Goal: Navigation & Orientation: Find specific page/section

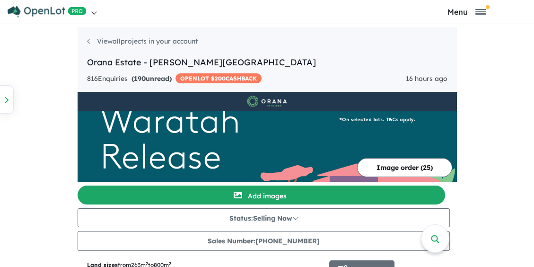
click at [480, 0] on nav "Homepage My Dashboard (1) Buyer Demand Index Suburb/Council Report Sales Traini…" at bounding box center [267, 12] width 520 height 24
click at [479, 9] on button "Menu" at bounding box center [466, 11] width 130 height 9
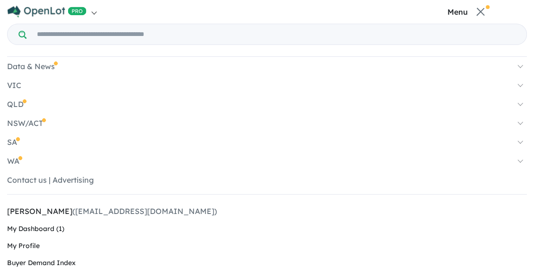
click at [12, 85] on link "VIC" at bounding box center [267, 84] width 520 height 9
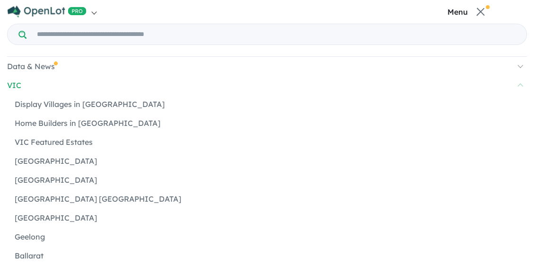
click at [60, 199] on link "[GEOGRAPHIC_DATA] [GEOGRAPHIC_DATA]" at bounding box center [271, 198] width 512 height 9
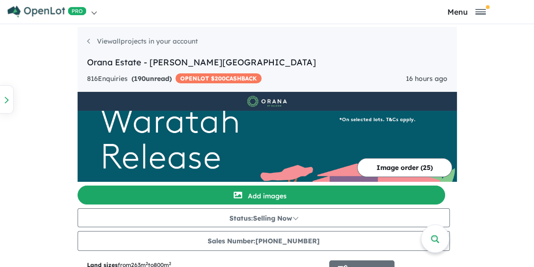
click at [95, 11] on link at bounding box center [137, 12] width 260 height 24
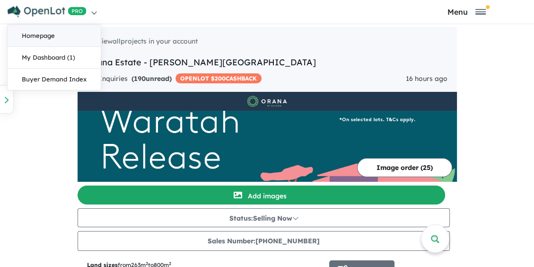
click at [47, 40] on link "Homepage" at bounding box center [54, 36] width 93 height 22
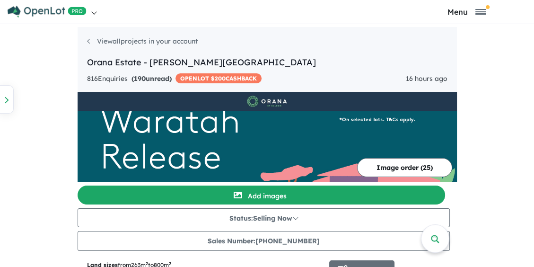
click at [94, 14] on link at bounding box center [137, 12] width 260 height 24
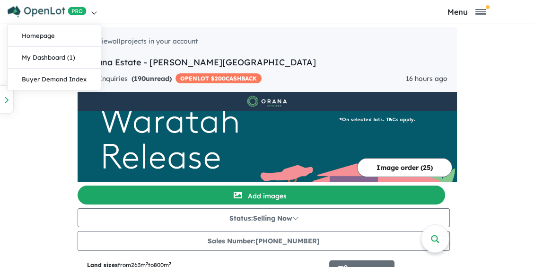
click at [19, 15] on img at bounding box center [47, 12] width 79 height 12
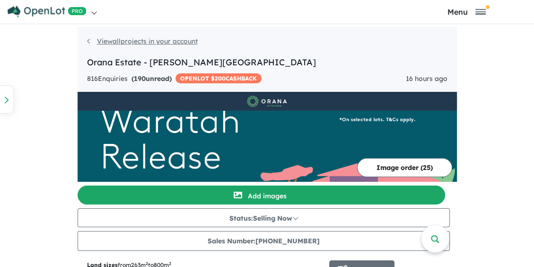
click at [173, 40] on link "View all projects in your account" at bounding box center [142, 41] width 111 height 9
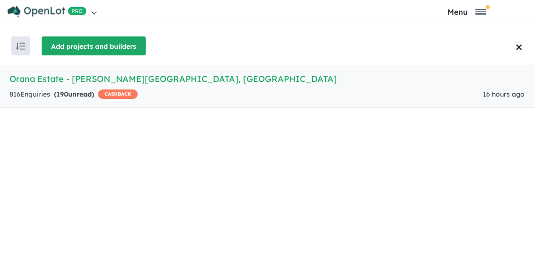
click at [107, 43] on button "Add projects and builders" at bounding box center [94, 45] width 104 height 19
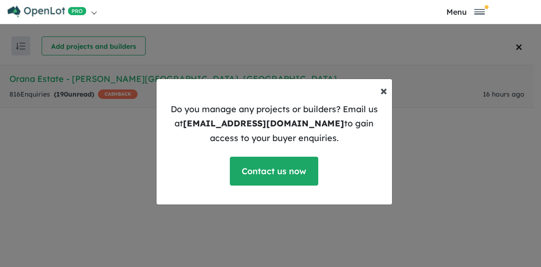
click at [380, 89] on span "×" at bounding box center [383, 90] width 7 height 17
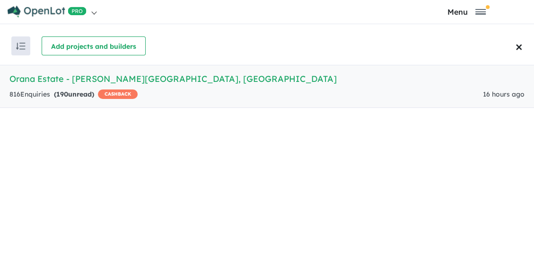
click at [67, 79] on h5 "Orana Estate - Clyde North , VIC" at bounding box center [266, 78] width 515 height 13
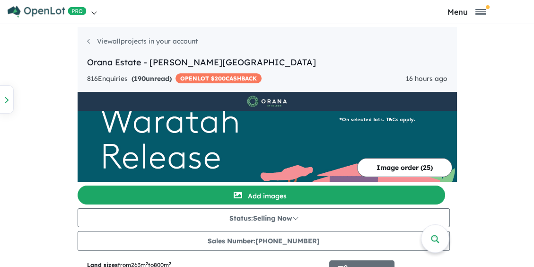
drag, startPoint x: 522, startPoint y: 0, endPoint x: 491, endPoint y: 89, distance: 94.5
click at [133, 45] on link "View all projects in your account" at bounding box center [142, 41] width 111 height 9
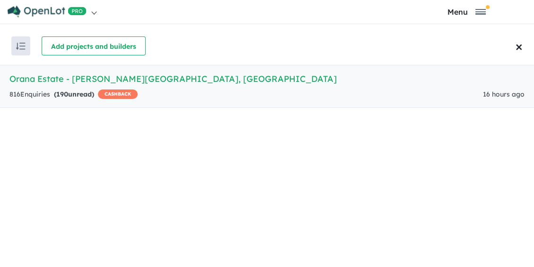
click at [122, 80] on h5 "Orana Estate - Clyde North , VIC" at bounding box center [266, 78] width 515 height 13
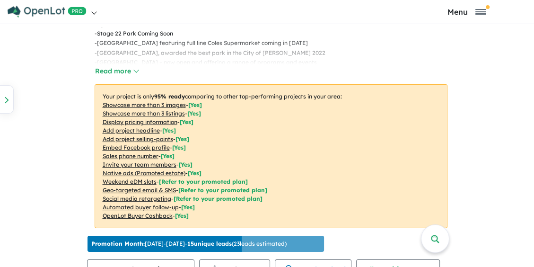
scroll to position [113, 0]
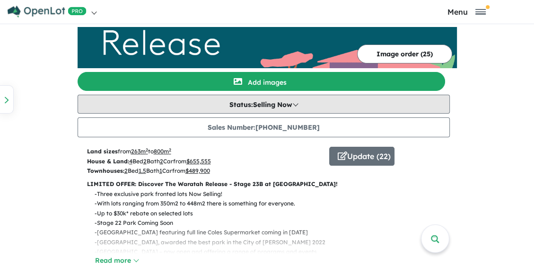
click at [245, 102] on button "Status: Selling Now" at bounding box center [264, 104] width 372 height 19
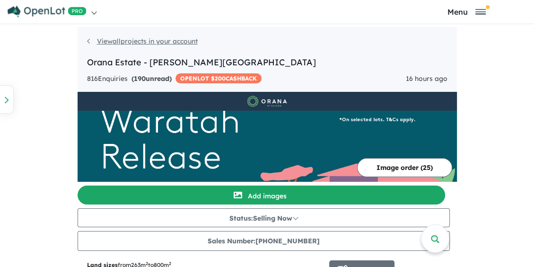
click at [147, 41] on link "View all projects in your account" at bounding box center [142, 41] width 111 height 9
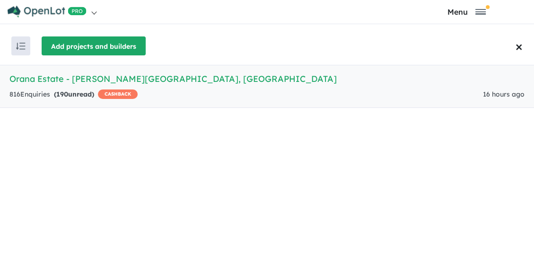
click at [64, 50] on button "Add projects and builders" at bounding box center [94, 45] width 104 height 19
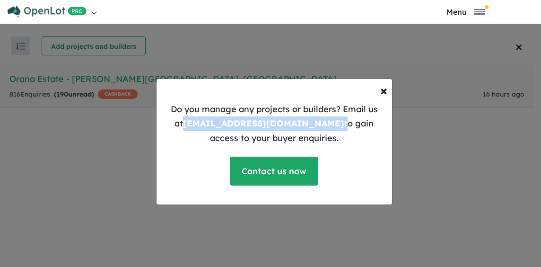
drag, startPoint x: 279, startPoint y: 120, endPoint x: 169, endPoint y: 124, distance: 110.3
click at [169, 124] on p "Do you manage any projects or builders? Email us at support@openlot.com.au to g…" at bounding box center [274, 124] width 220 height 44
drag, startPoint x: 169, startPoint y: 124, endPoint x: 183, endPoint y: 123, distance: 14.2
copy p "support@openlot.com.au"
click at [380, 90] on span "×" at bounding box center [383, 90] width 7 height 17
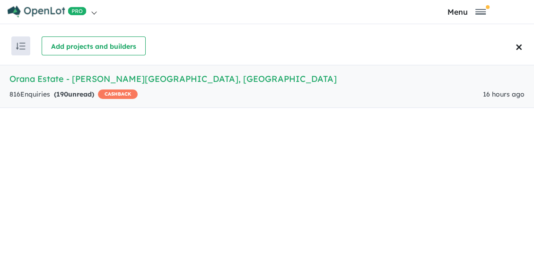
click at [87, 74] on h5 "Orana Estate - Clyde North , VIC" at bounding box center [266, 78] width 515 height 13
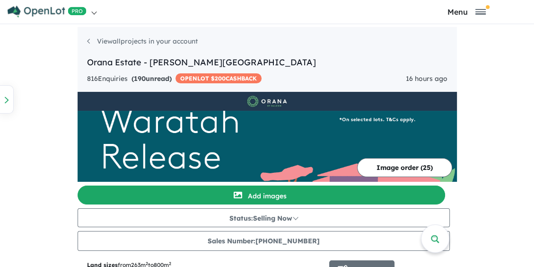
click at [478, 16] on button "Menu" at bounding box center [466, 11] width 130 height 9
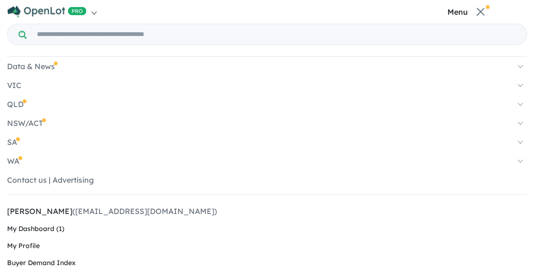
click at [23, 85] on link "VIC" at bounding box center [267, 84] width 520 height 9
